Goal: Submit feedback/report problem: Submit feedback/report problem

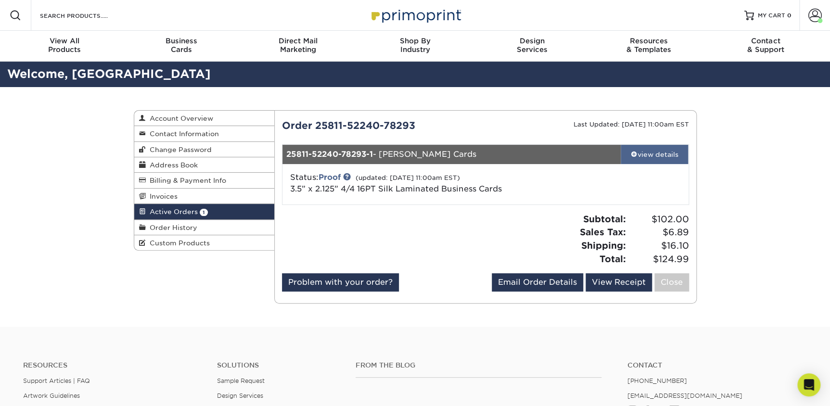
click at [651, 148] on link "view details" at bounding box center [655, 154] width 68 height 19
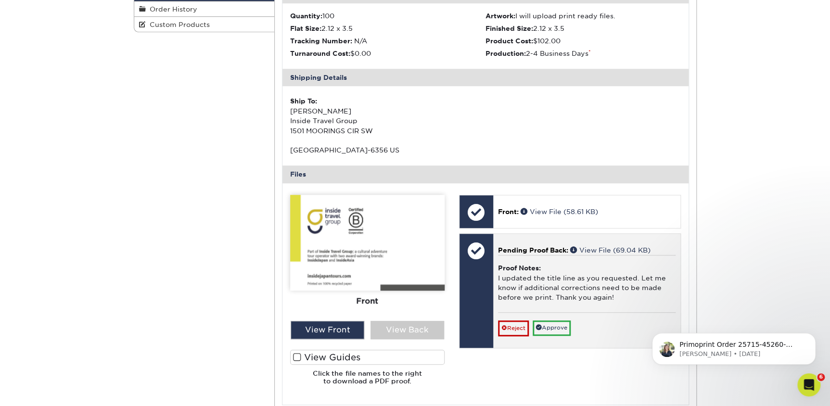
click at [474, 286] on div at bounding box center [476, 291] width 34 height 114
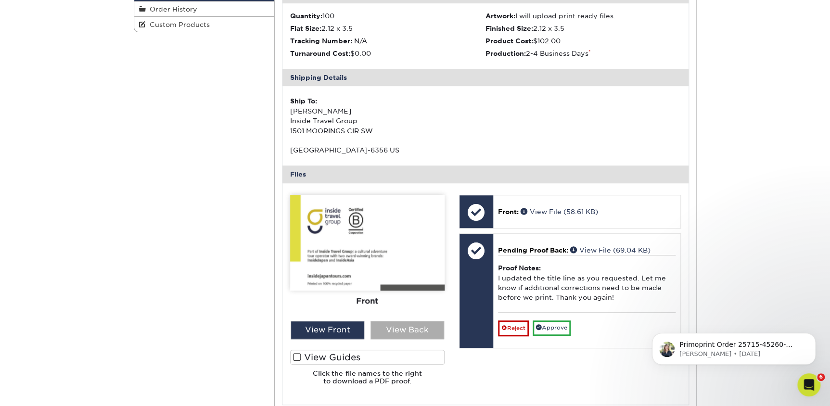
click at [412, 325] on div "View Back" at bounding box center [407, 330] width 74 height 18
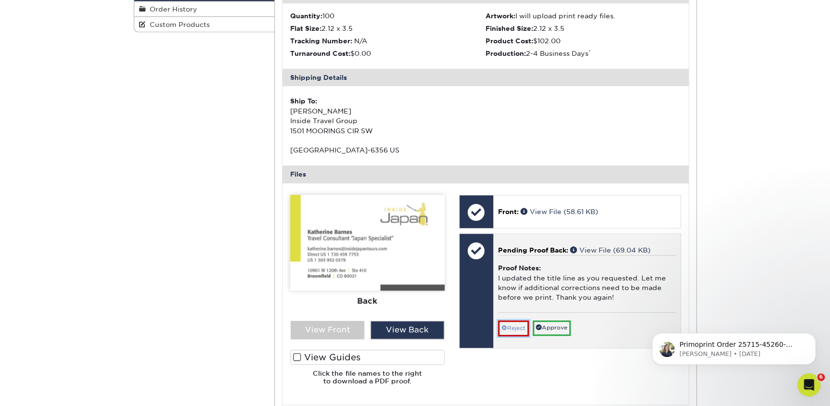
click at [515, 330] on link "Reject" at bounding box center [513, 327] width 31 height 15
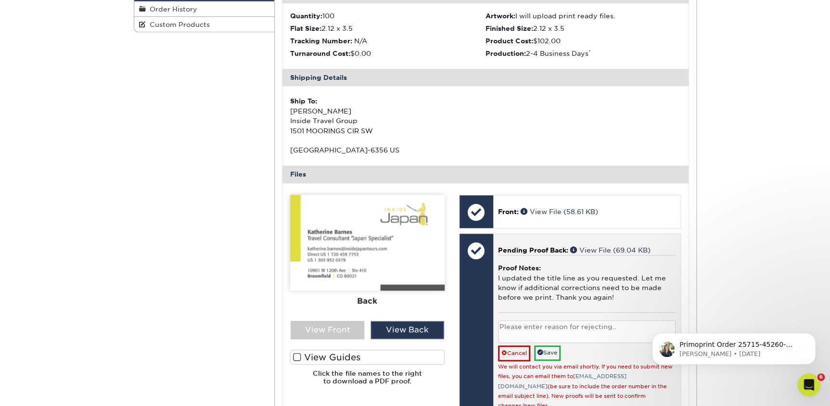
click at [560, 334] on textarea at bounding box center [587, 331] width 178 height 23
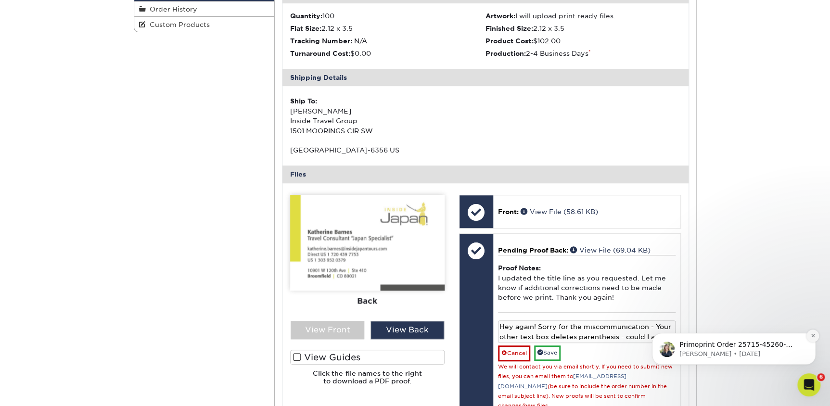
click at [810, 337] on icon "Dismiss notification" at bounding box center [812, 335] width 5 height 5
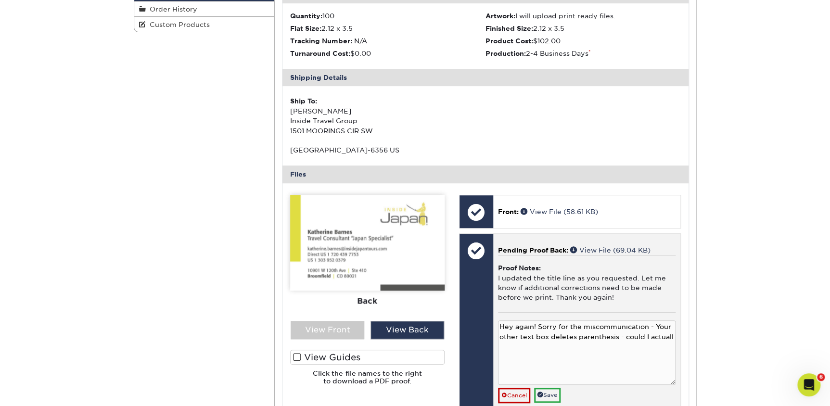
drag, startPoint x: 673, startPoint y: 340, endPoint x: 674, endPoint y: 388, distance: 48.1
click at [674, 385] on textarea "Hey again! Sorry for the miscommunication - Your other text box deletes parenth…" at bounding box center [587, 352] width 178 height 64
click at [670, 333] on textarea "Hey again! Sorry for the miscommunication - Your other text box deletes parenth…" at bounding box center [587, 357] width 178 height 75
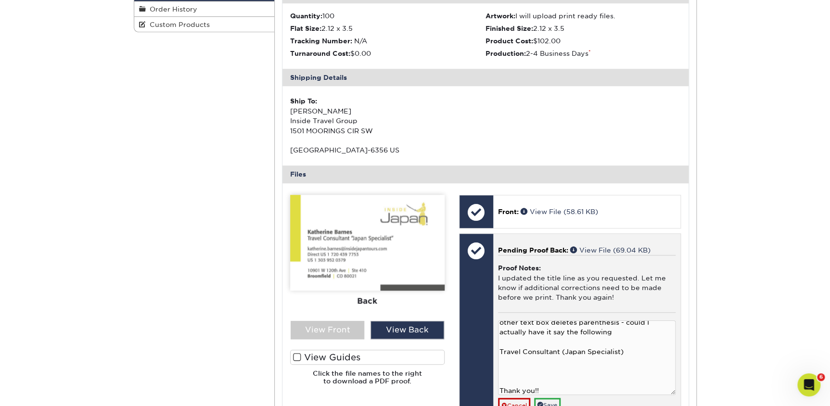
scroll to position [15, 0]
type textarea "Hey again! Sorry for the miscommunication - Your other text box deletes parenth…"
click at [555, 402] on link "Save" at bounding box center [547, 405] width 26 height 15
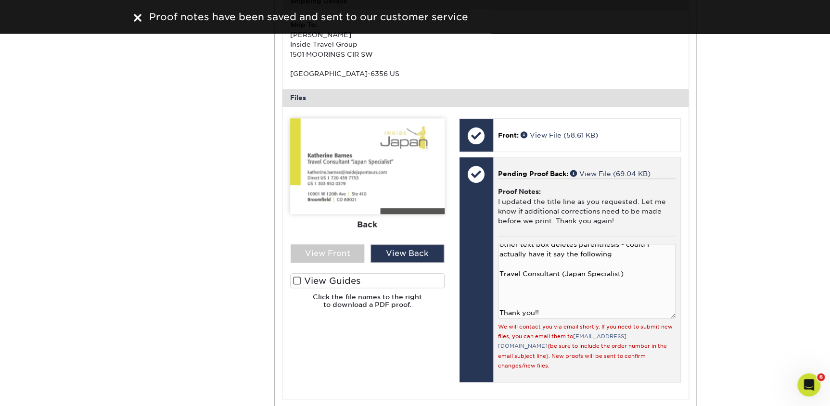
scroll to position [306, 0]
